Goal: Transaction & Acquisition: Purchase product/service

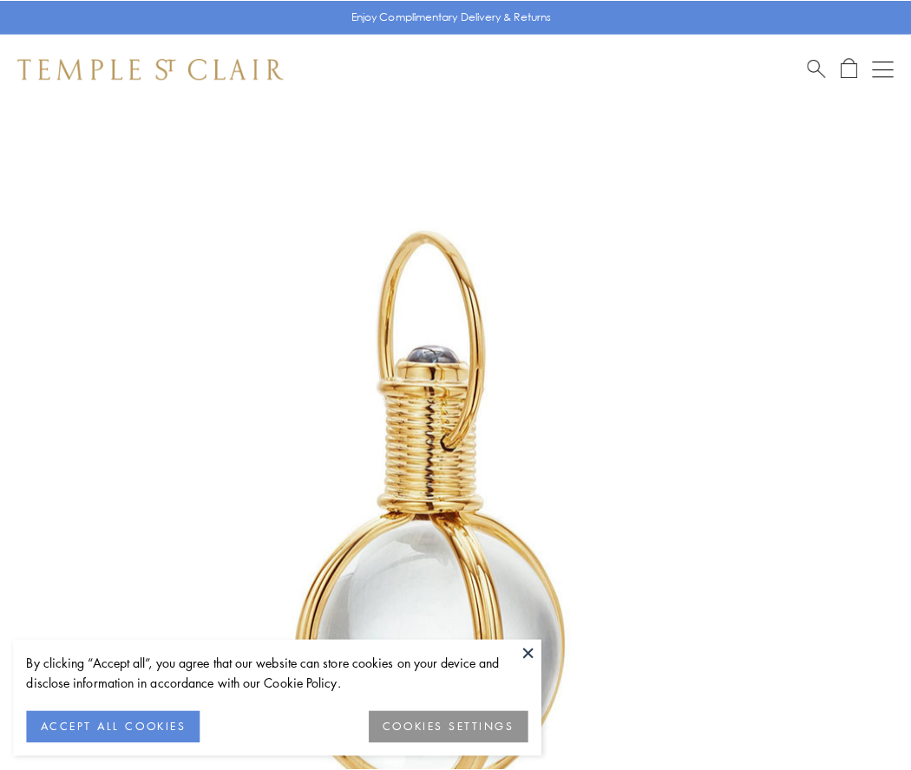
scroll to position [453, 0]
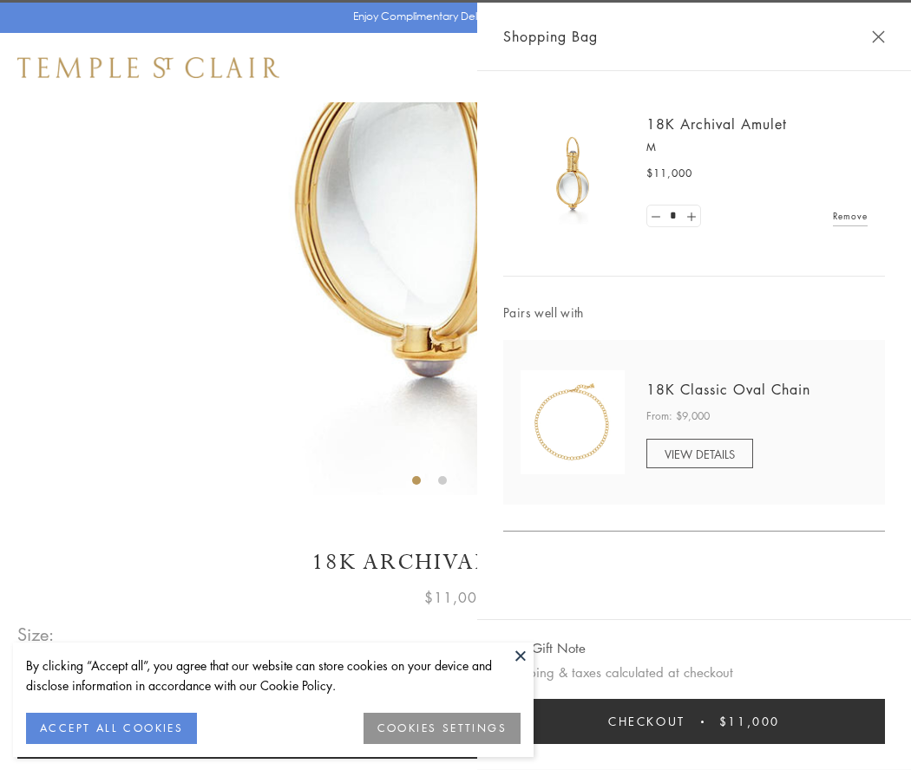
click at [694, 722] on button "Checkout $11,000" at bounding box center [694, 721] width 382 height 45
